Goal: Entertainment & Leisure: Consume media (video, audio)

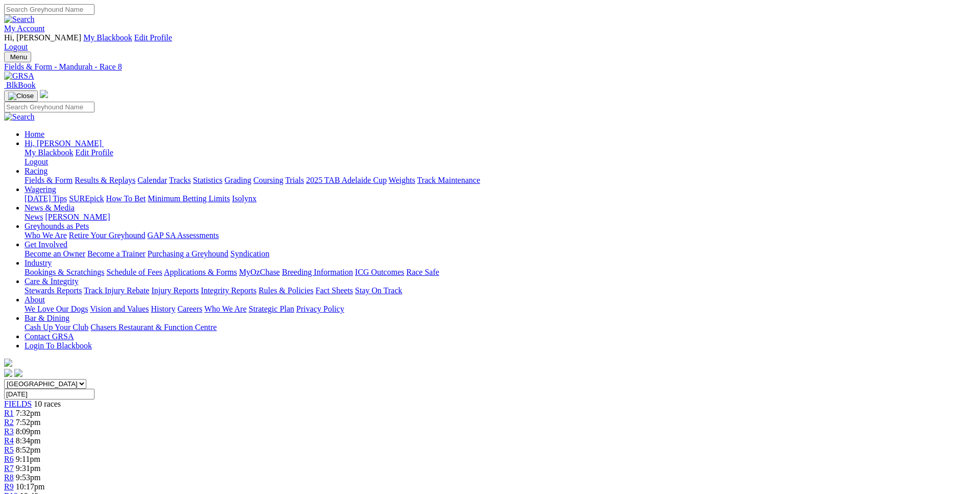
click at [45, 482] on span "10:17pm" at bounding box center [30, 486] width 29 height 9
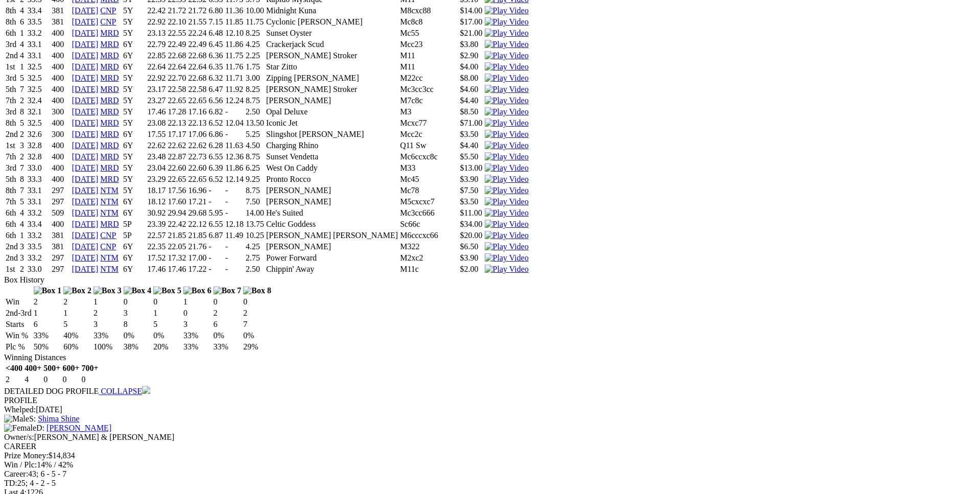
scroll to position [4548, 0]
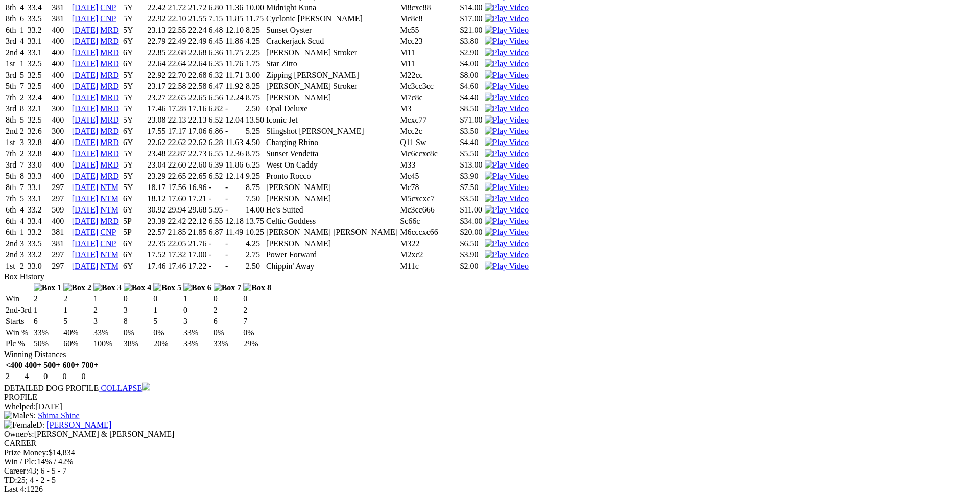
drag, startPoint x: 153, startPoint y: 252, endPoint x: 607, endPoint y: 251, distance: 454.0
copy tr "7th 4 32.9 400 [DATE] MRD 5P 23.83 22.72 22.26 6.33 12.34 15.75 Sublime Mcc2cc7…"
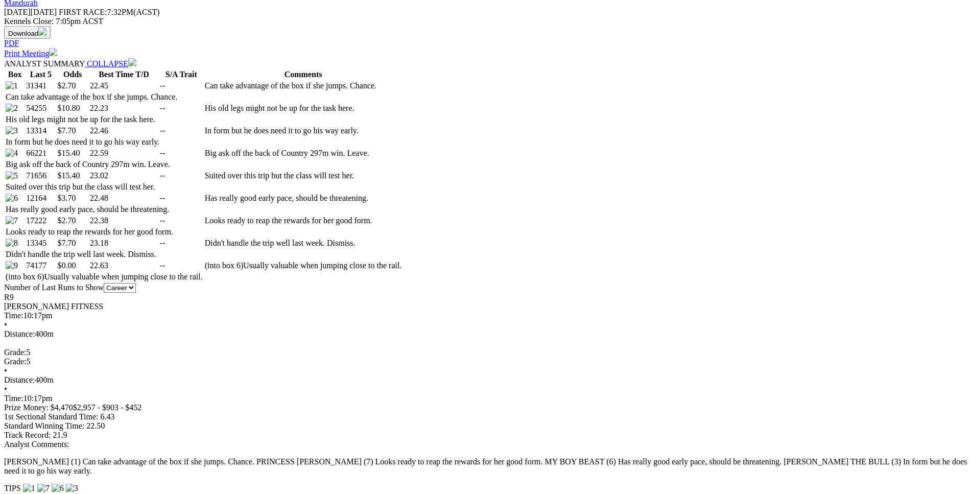
scroll to position [520, 0]
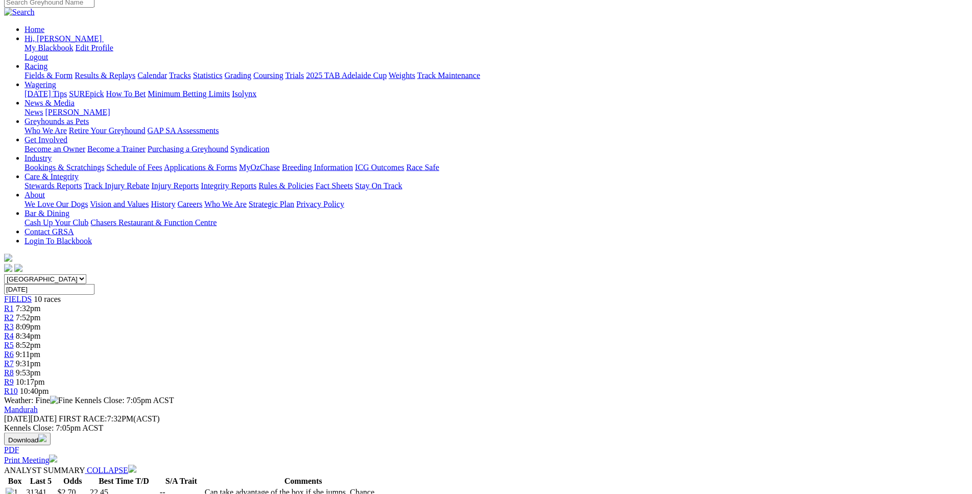
scroll to position [104, 0]
click at [783, 388] on div "R10 10:40pm" at bounding box center [486, 392] width 964 height 9
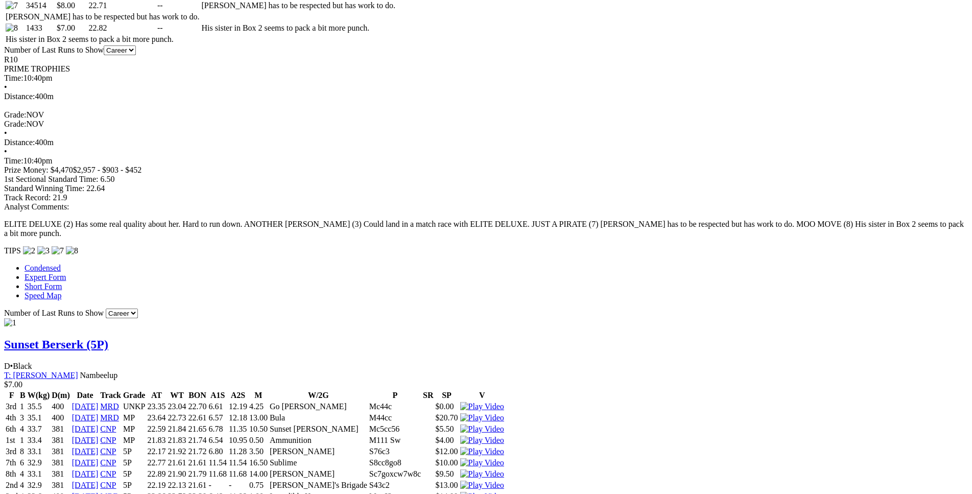
scroll to position [745, 0]
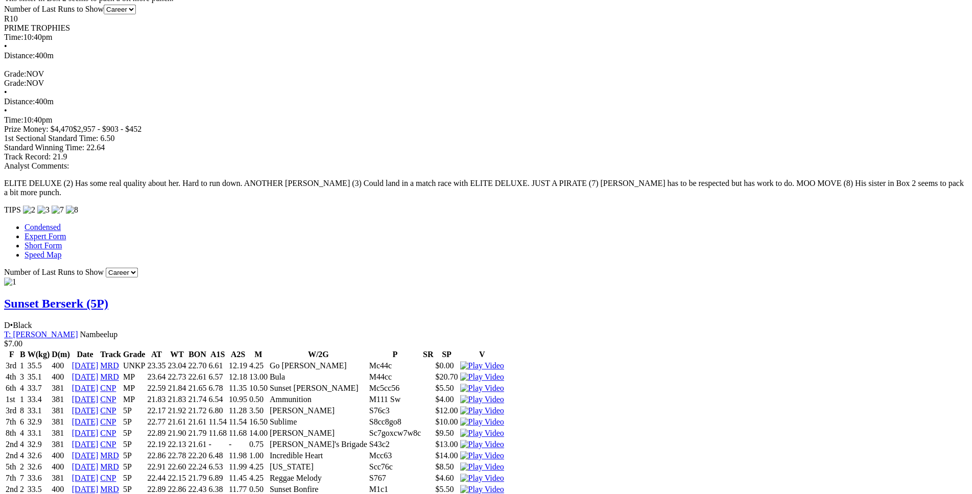
drag, startPoint x: 149, startPoint y: 254, endPoint x: 606, endPoint y: 288, distance: 457.8
copy table "F B W(kg) D(m) Date Track Grade AT WT BON A1S A2S M W/2G P SR SP V 1st 2 31.5 4…"
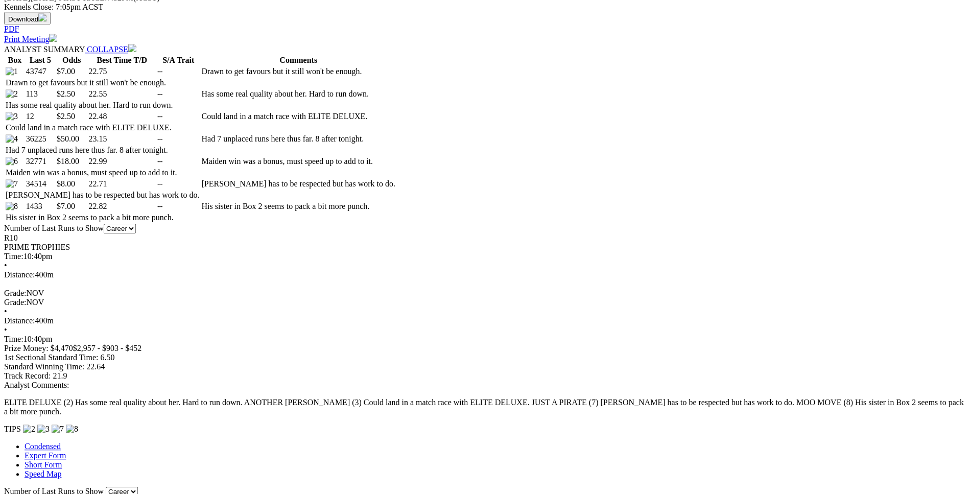
scroll to position [519, 0]
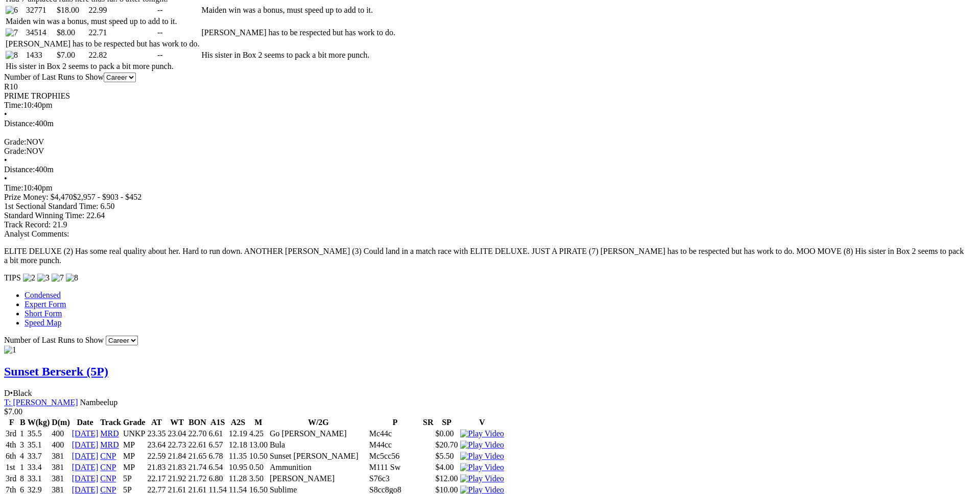
scroll to position [676, 0]
